Goal: Information Seeking & Learning: Find specific page/section

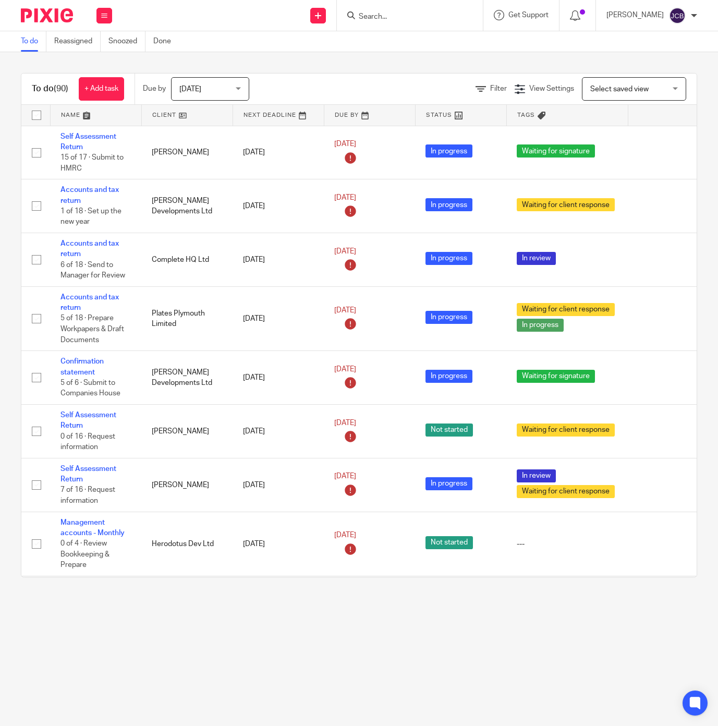
click at [389, 19] on input "Search" at bounding box center [405, 17] width 94 height 9
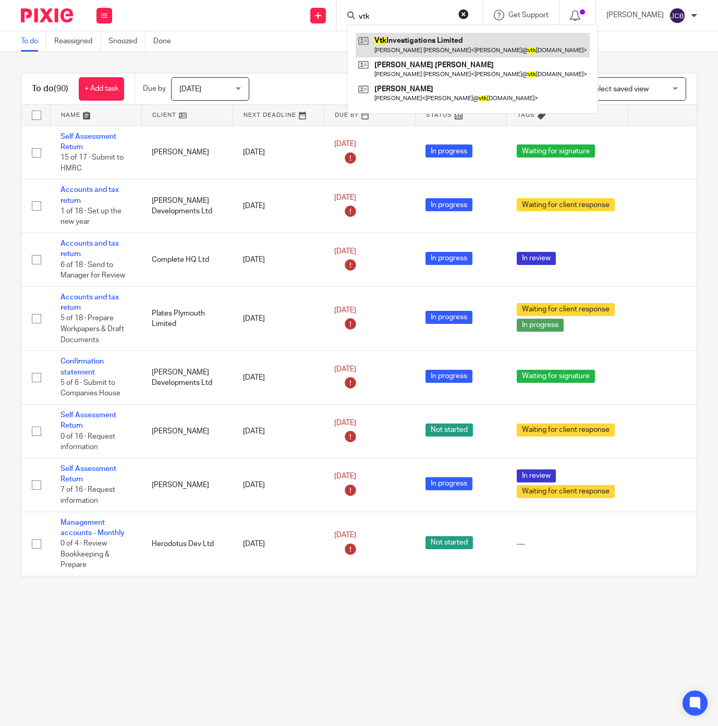
type input "vtk"
click at [422, 41] on link at bounding box center [473, 45] width 234 height 24
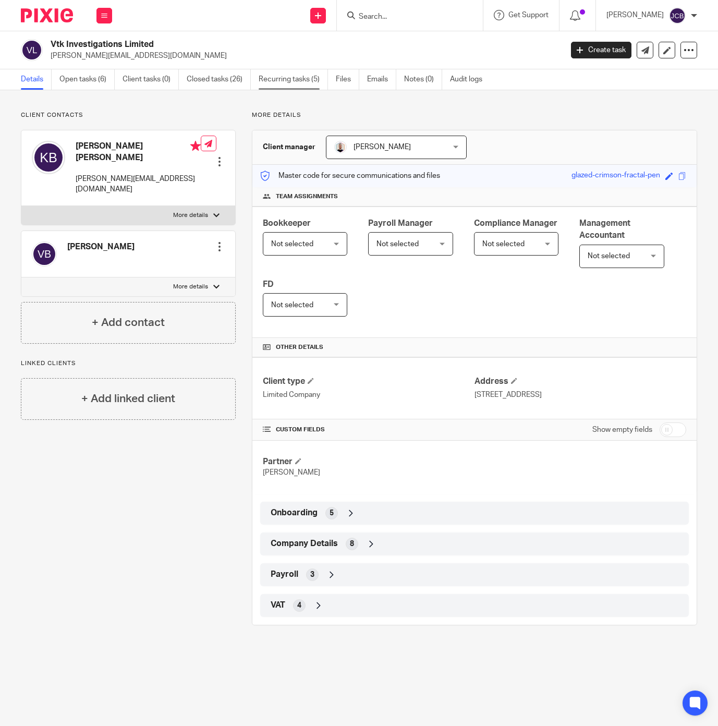
click at [299, 83] on link "Recurring tasks (5)" at bounding box center [293, 79] width 69 height 20
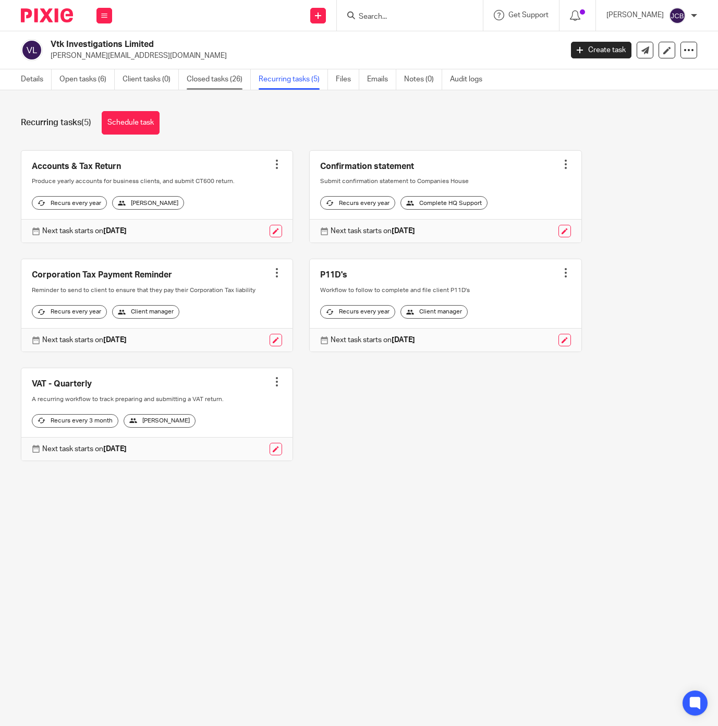
click at [225, 79] on link "Closed tasks (26)" at bounding box center [219, 79] width 64 height 20
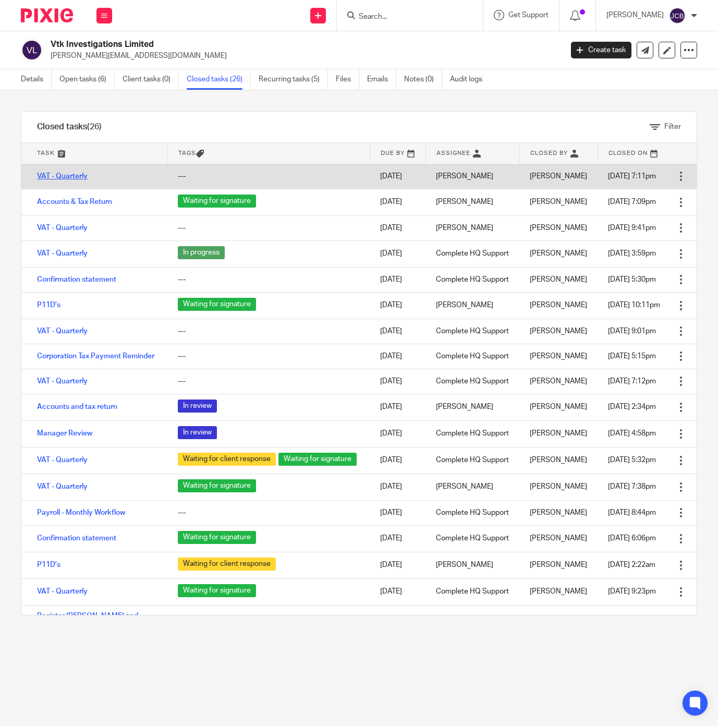
click at [62, 177] on link "VAT - Quarterly" at bounding box center [62, 176] width 51 height 7
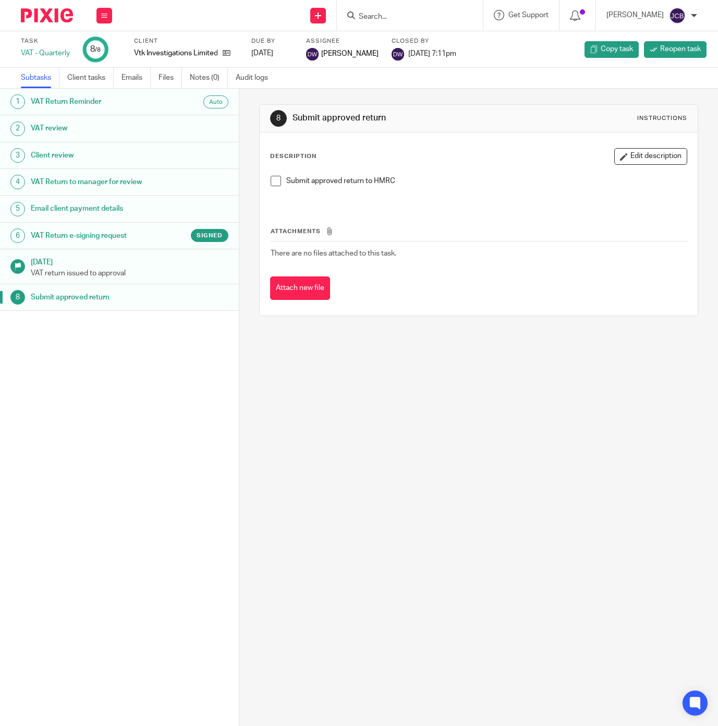
click at [76, 211] on h1 "Email client payment details" at bounding box center [97, 209] width 132 height 16
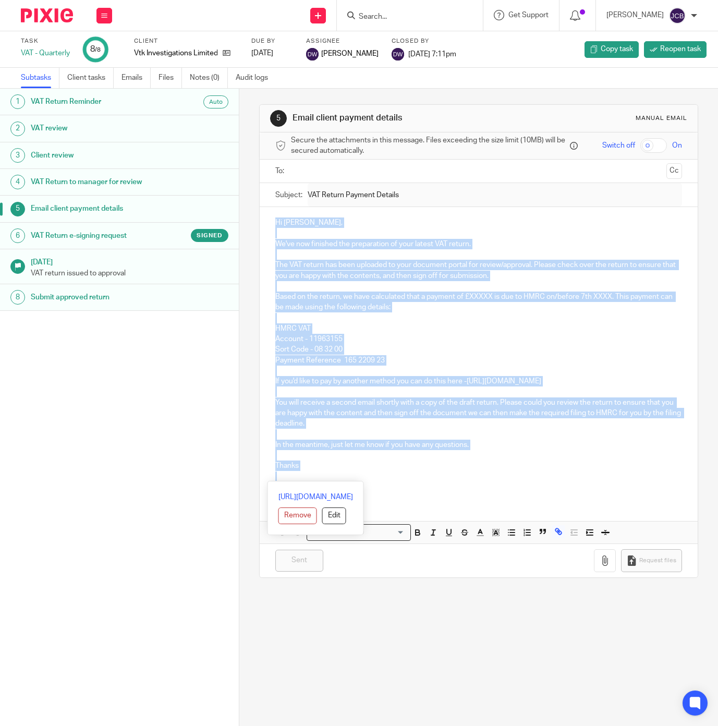
drag, startPoint x: 272, startPoint y: 225, endPoint x: 540, endPoint y: 473, distance: 364.8
click at [540, 473] on div "Hi [PERSON_NAME], We've now finished the preparation of your latest VAT return.…" at bounding box center [479, 353] width 438 height 293
copy div "Hi [PERSON_NAME], We've now finished the preparation of your latest VAT return.…"
